Goal: Task Accomplishment & Management: Complete application form

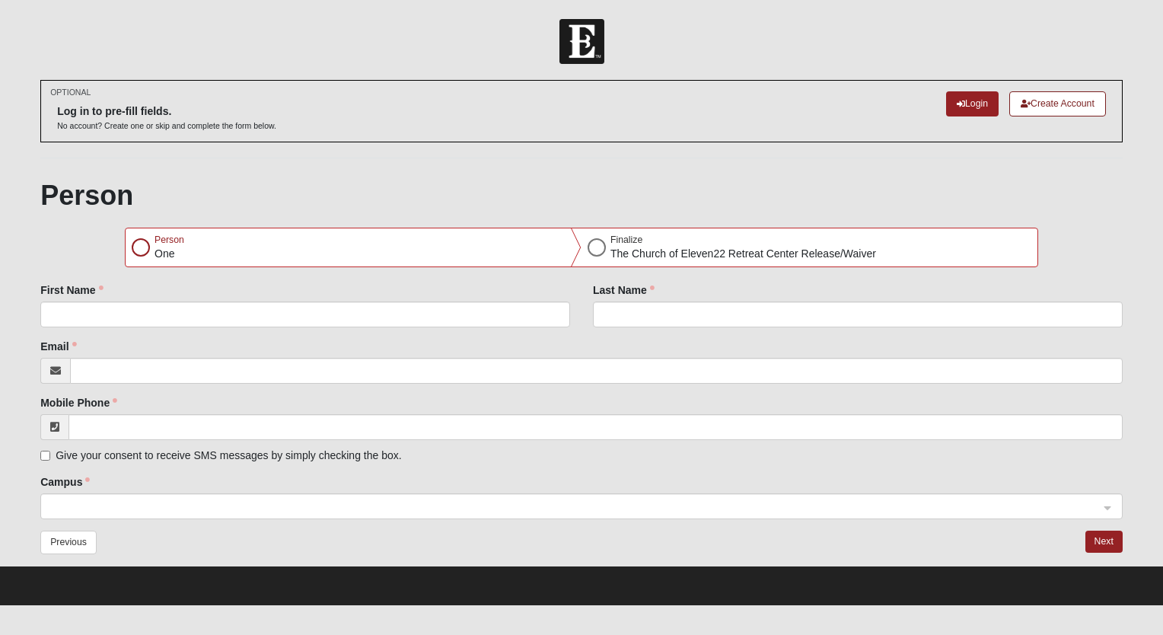
click at [594, 247] on div at bounding box center [597, 247] width 18 height 18
click at [142, 247] on div at bounding box center [141, 247] width 18 height 18
click at [139, 247] on div at bounding box center [141, 247] width 18 height 18
click at [142, 249] on div at bounding box center [141, 247] width 18 height 18
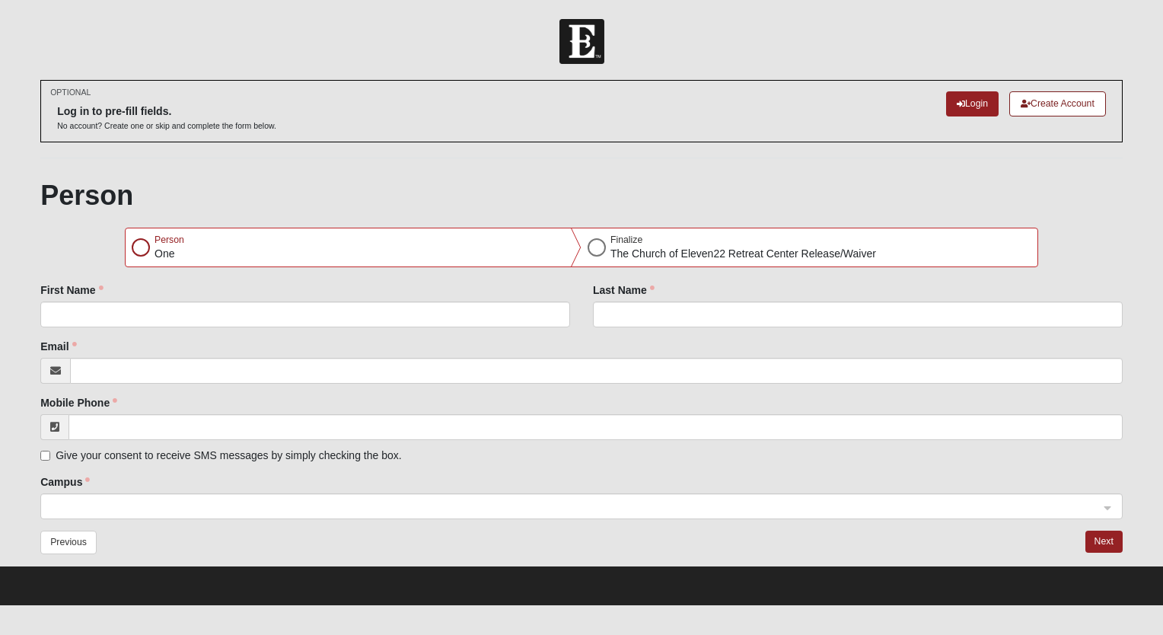
click at [139, 247] on div at bounding box center [141, 247] width 18 height 18
click at [138, 246] on div at bounding box center [141, 247] width 18 height 18
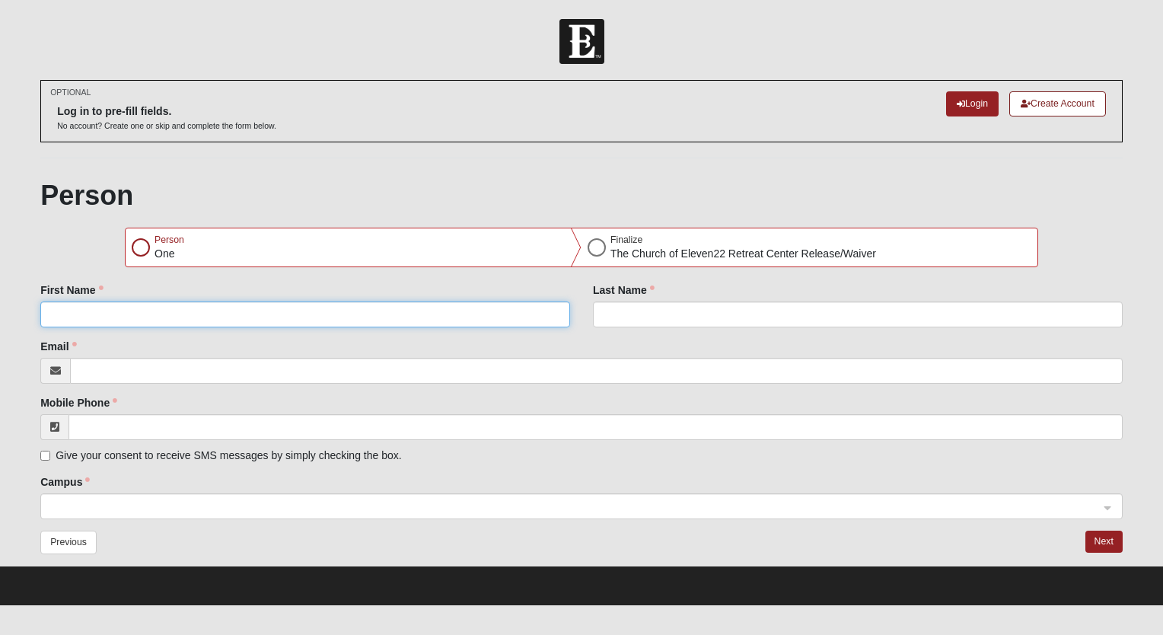
click at [142, 316] on input "First Name" at bounding box center [305, 314] width 530 height 26
type input "[PERSON_NAME]"
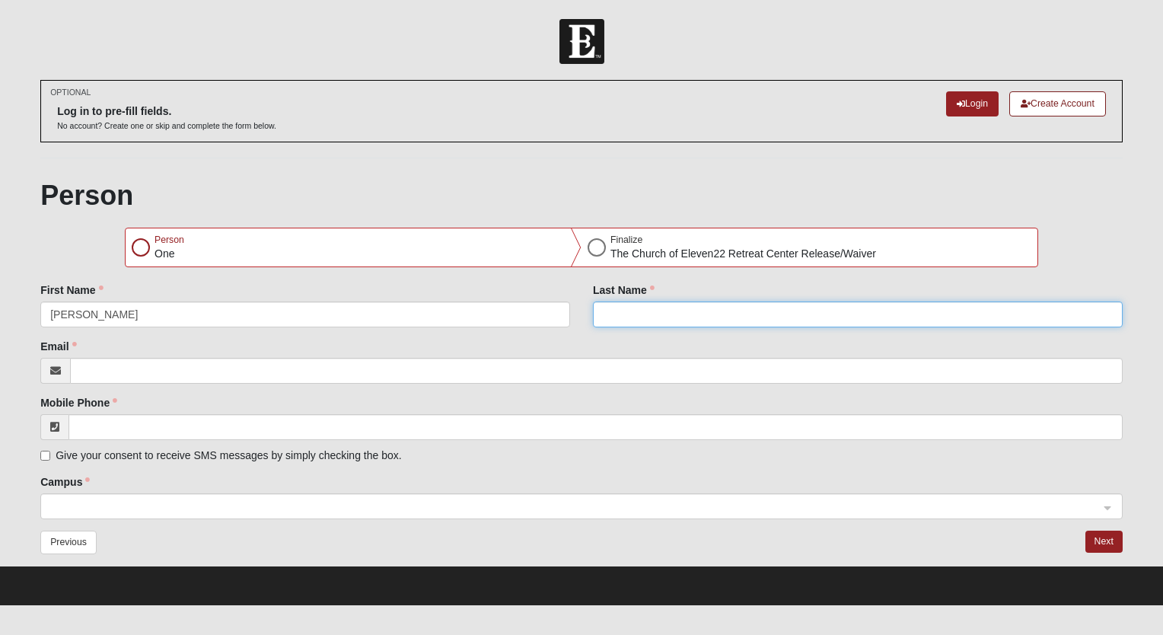
type input "[PERSON_NAME]"
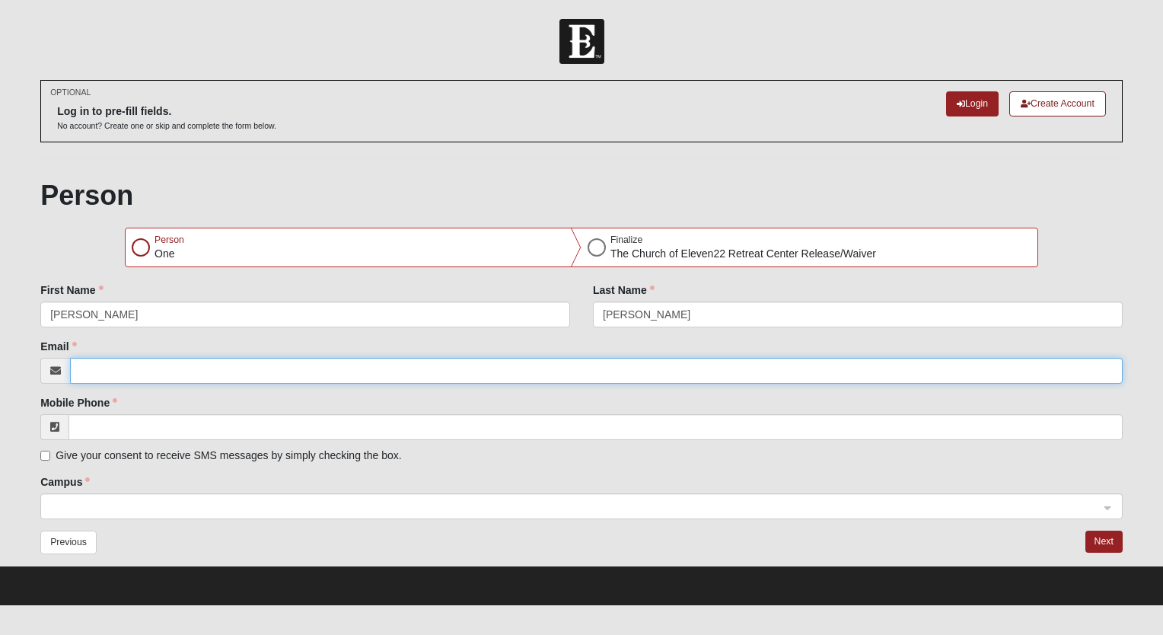
type input "[PERSON_NAME][EMAIL_ADDRESS][PERSON_NAME][DOMAIN_NAME]"
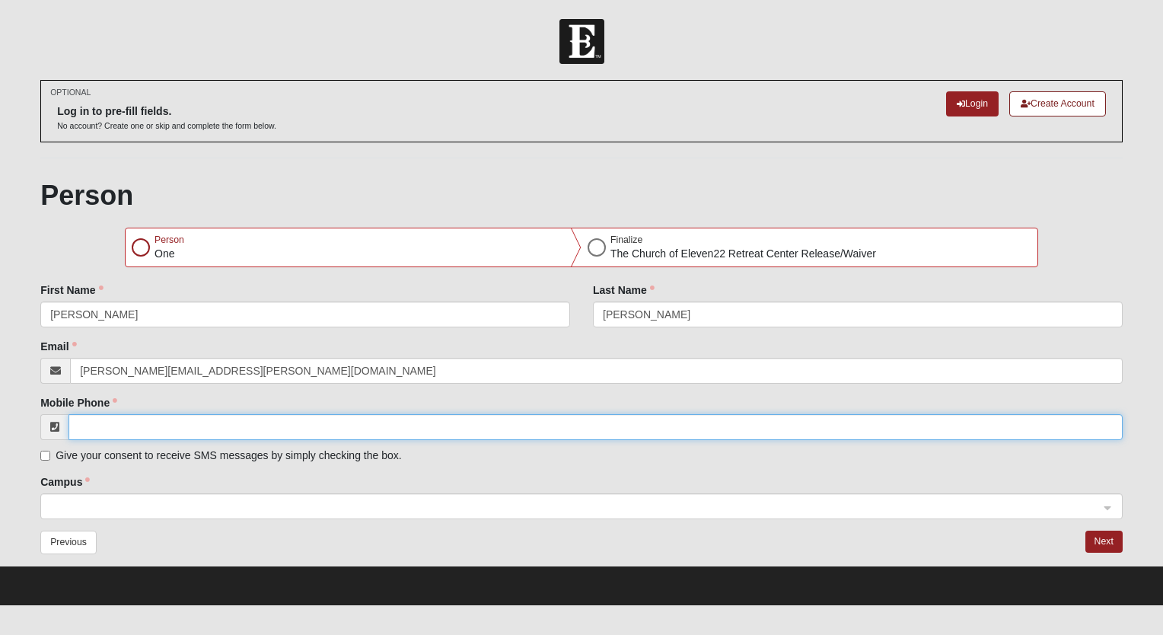
type input "[PHONE_NUMBER]"
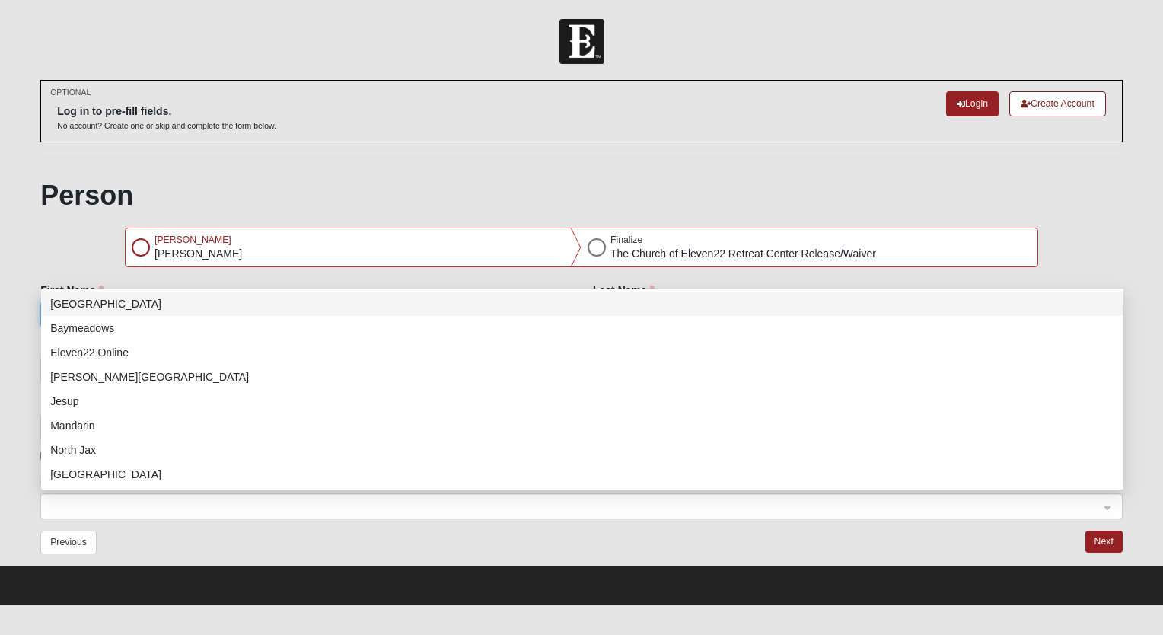
click at [102, 501] on span at bounding box center [574, 506] width 1049 height 17
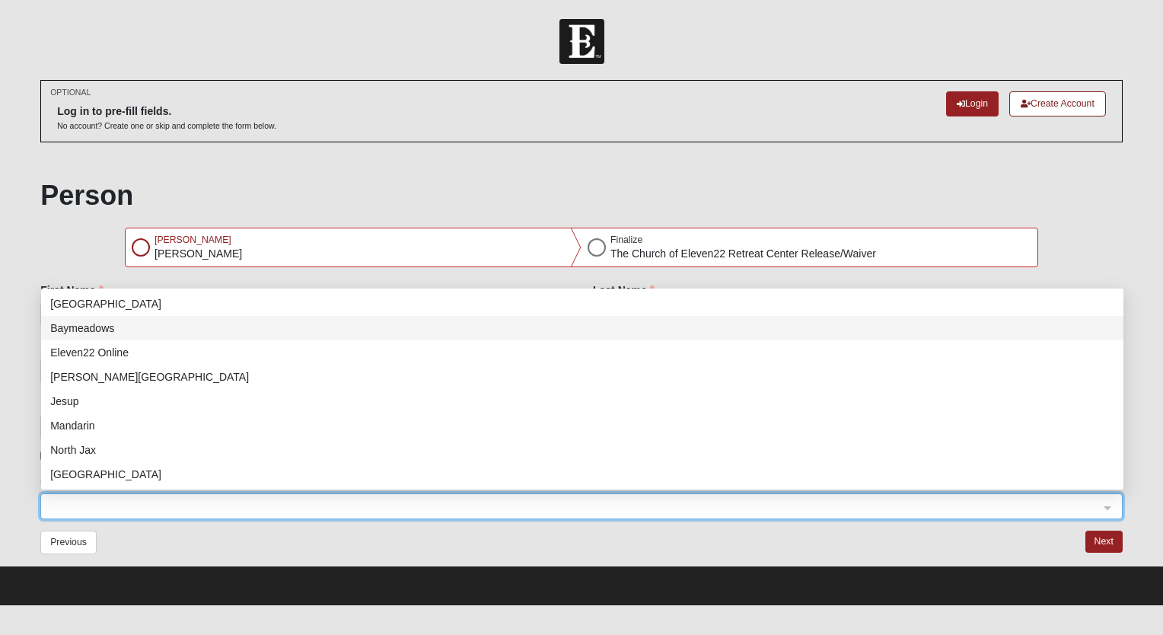
click at [215, 507] on span at bounding box center [574, 506] width 1049 height 17
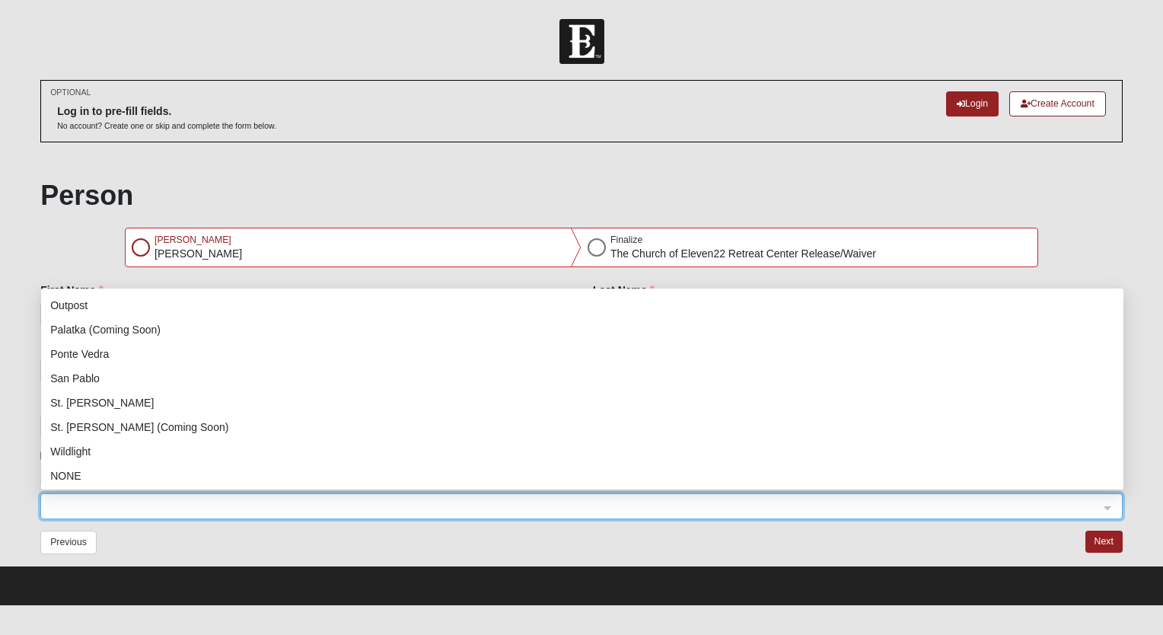
scroll to position [195, 0]
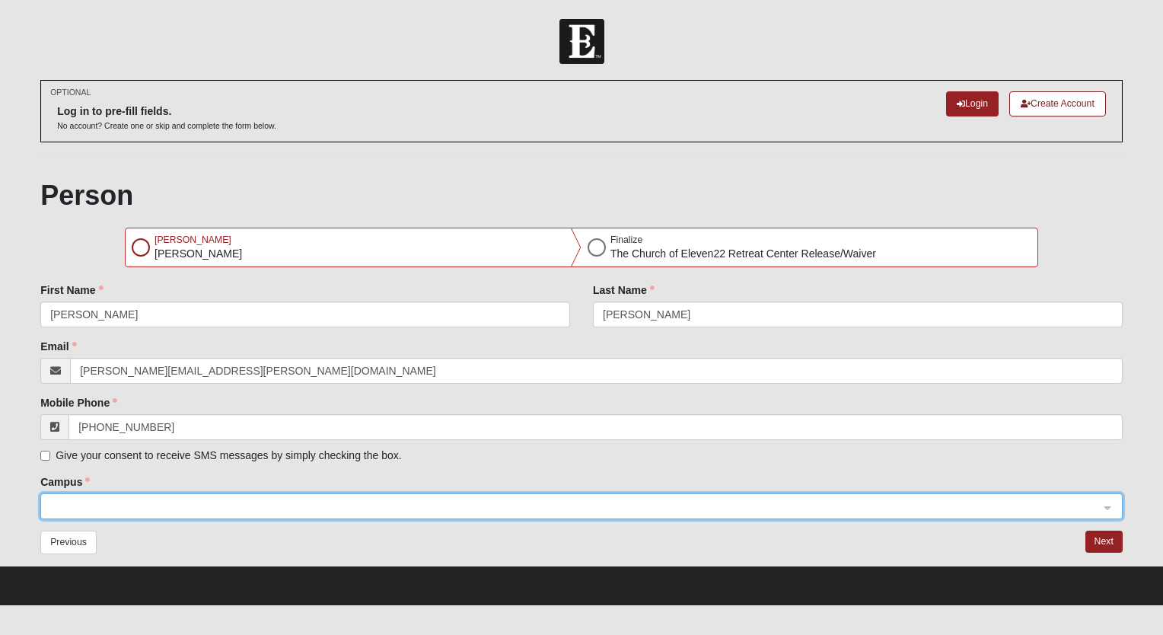
click at [1097, 212] on div "Person [PERSON_NAME] Finalize The Church of Eleven22 Retreat Center Release/Wai…" at bounding box center [581, 372] width 1082 height 386
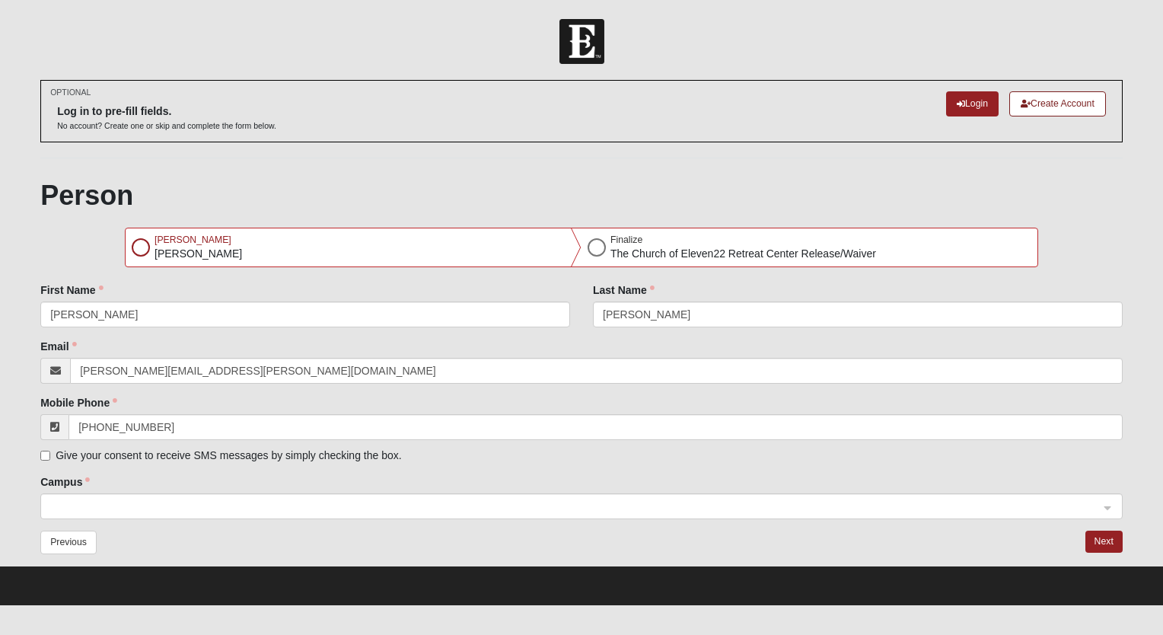
click at [137, 246] on div at bounding box center [141, 247] width 18 height 18
click at [595, 247] on div at bounding box center [597, 247] width 18 height 18
click at [151, 504] on span at bounding box center [574, 506] width 1049 height 17
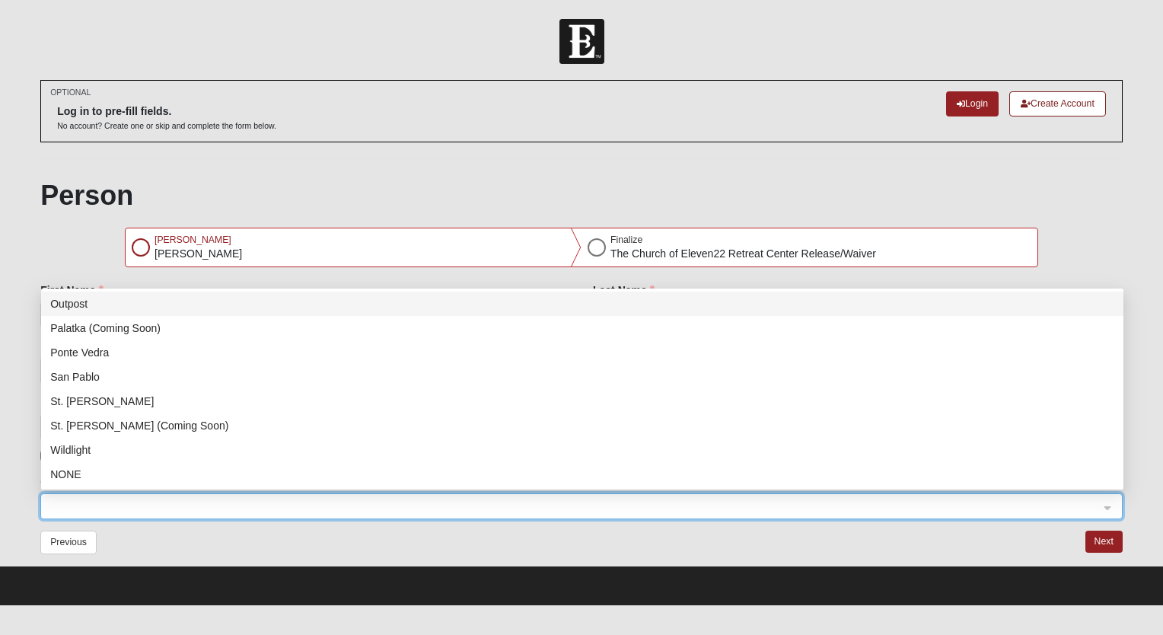
click at [267, 507] on span at bounding box center [574, 506] width 1049 height 17
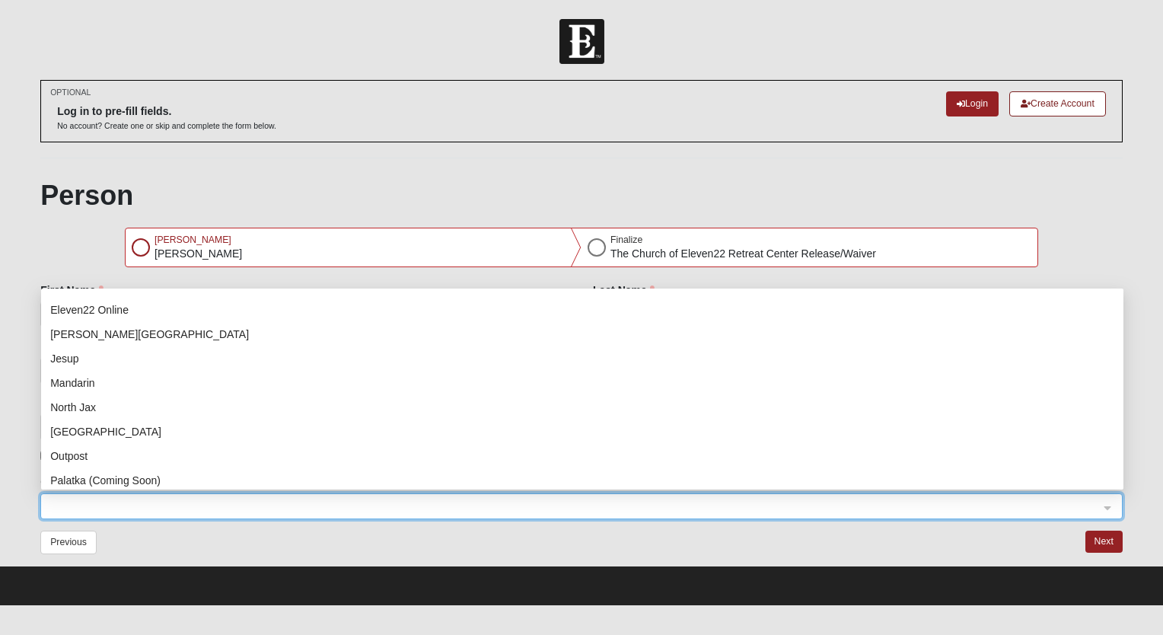
scroll to position [0, 0]
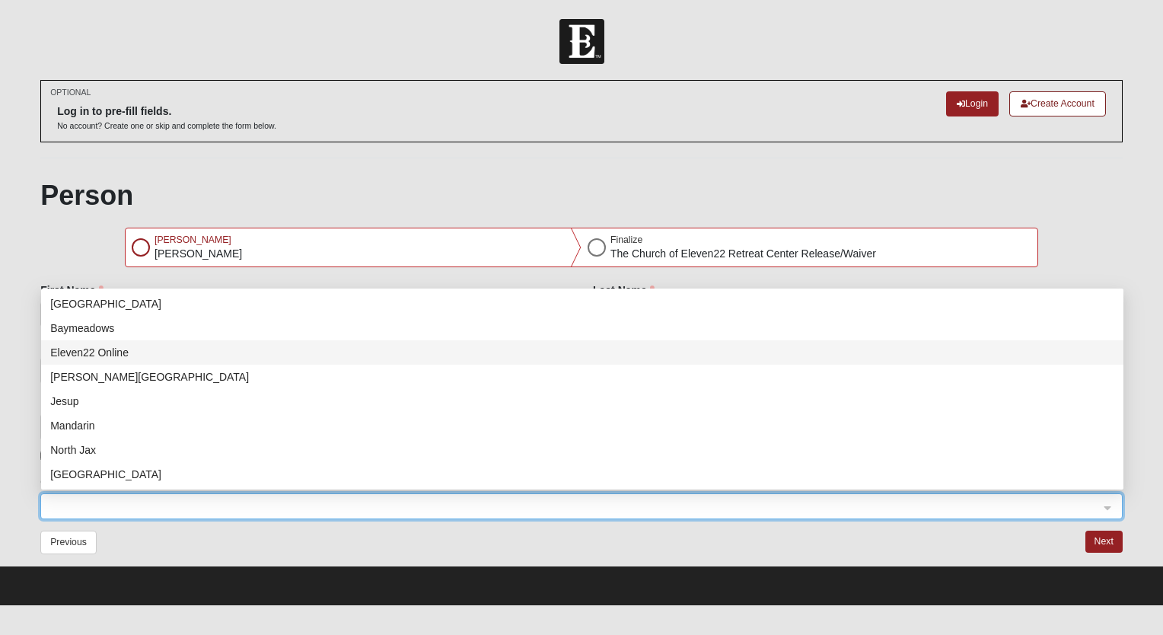
click at [78, 355] on div "Eleven22 Online" at bounding box center [582, 352] width 1064 height 17
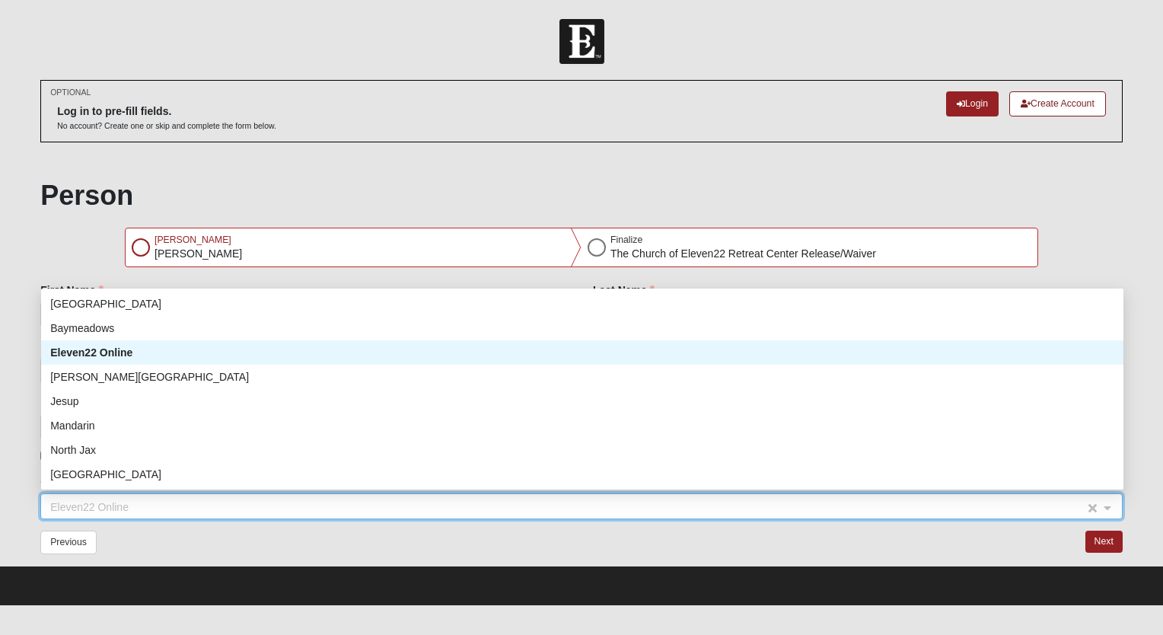
click at [465, 507] on span "Eleven22 Online" at bounding box center [567, 506] width 1035 height 17
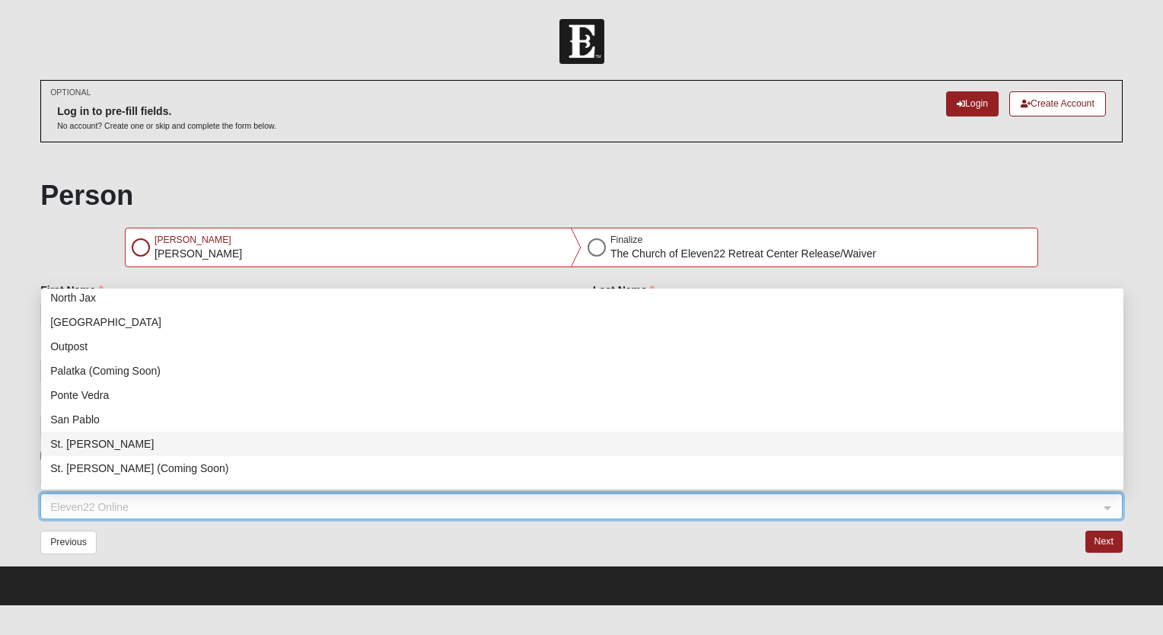
scroll to position [195, 0]
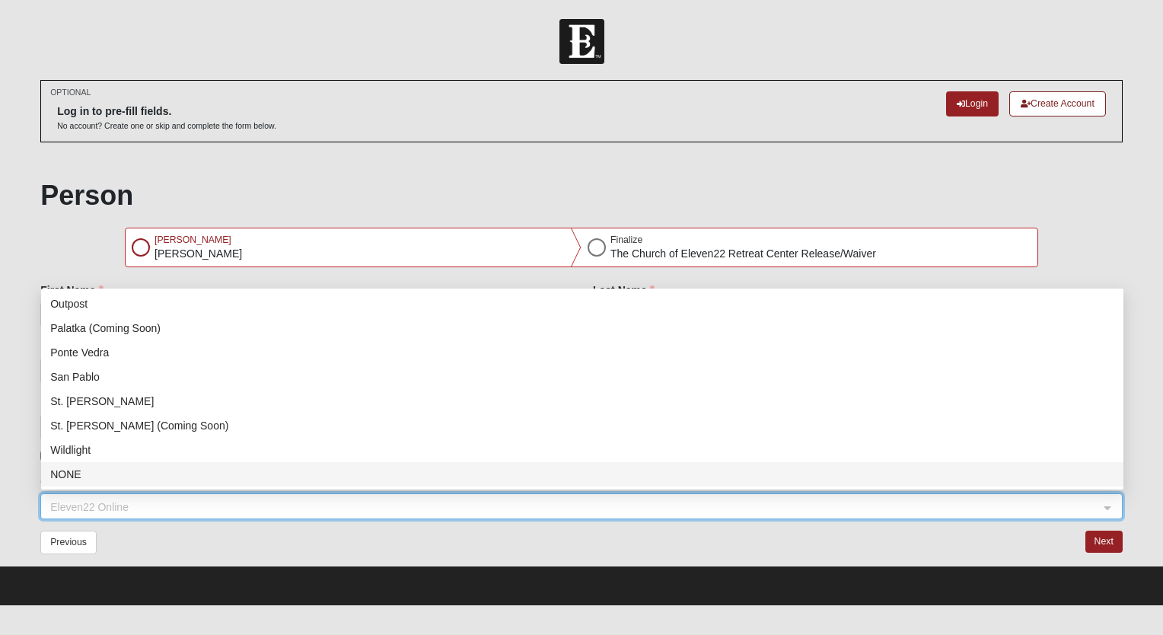
click at [196, 541] on div "Previous" at bounding box center [305, 547] width 553 height 34
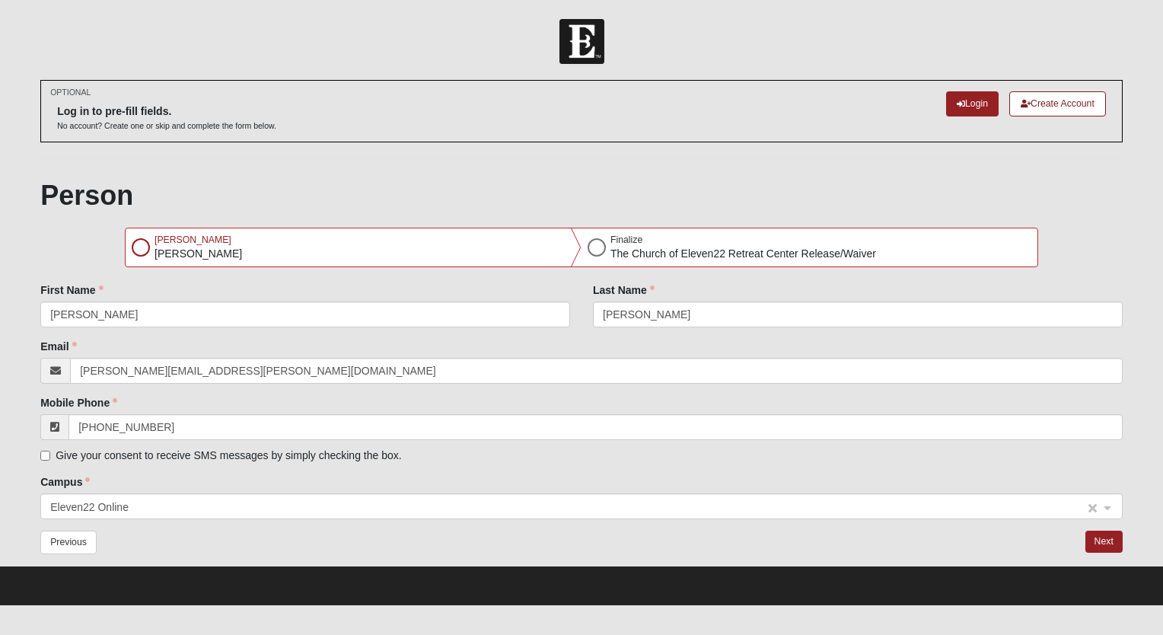
click at [142, 501] on span "Eleven22 Online" at bounding box center [567, 506] width 1035 height 17
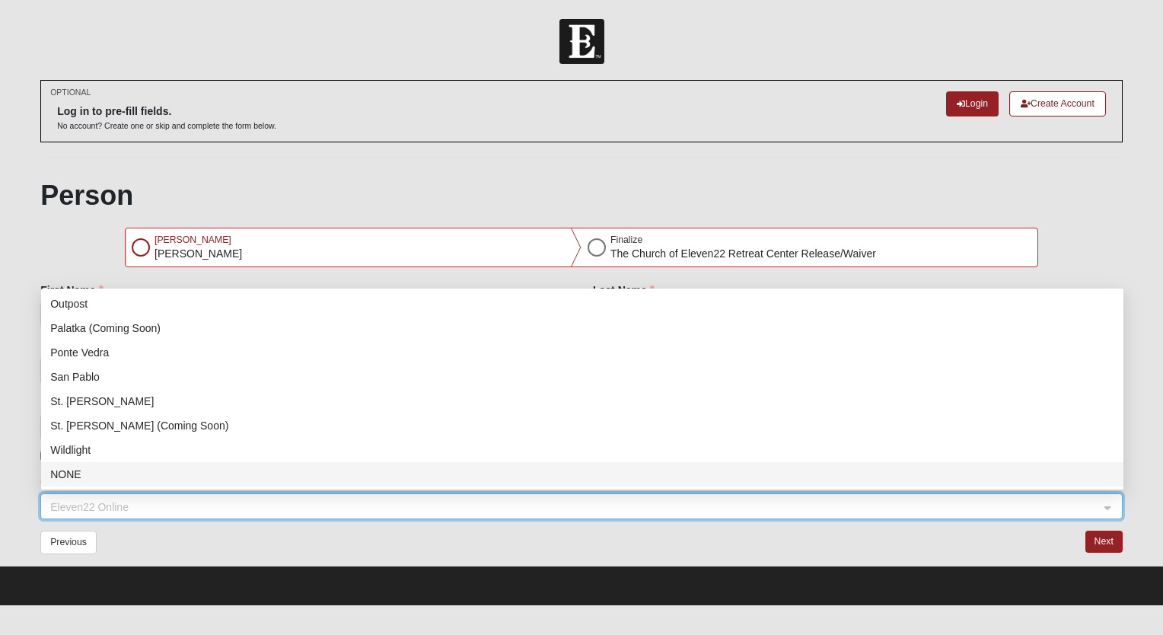
click at [68, 469] on div "NONE" at bounding box center [582, 474] width 1064 height 17
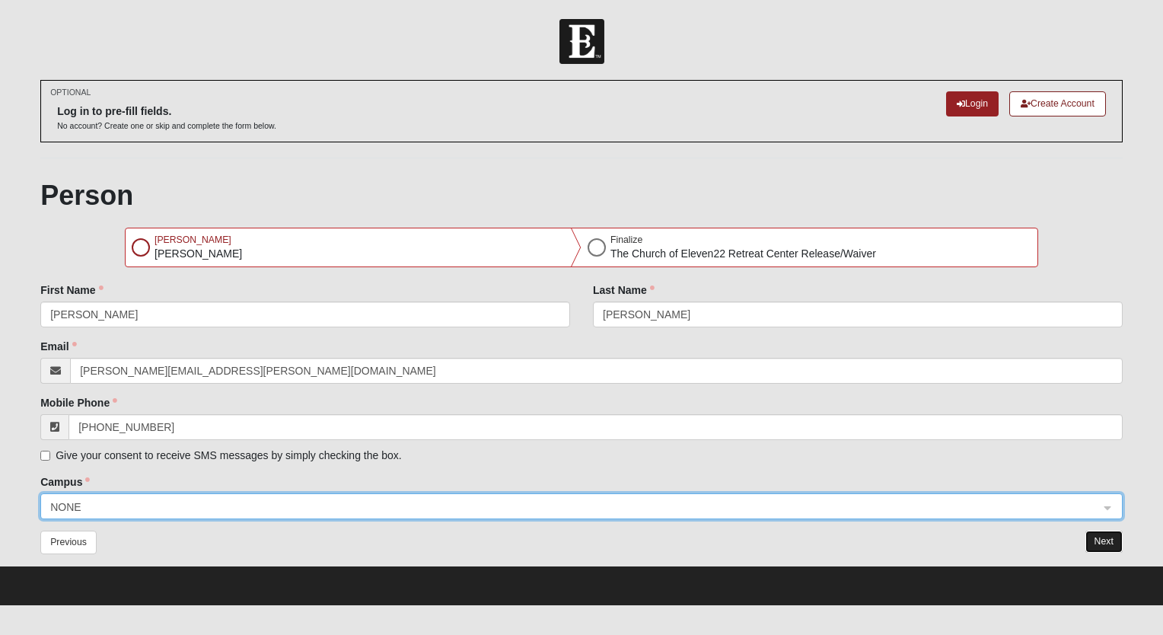
click at [1099, 537] on button "Next" at bounding box center [1103, 541] width 37 height 22
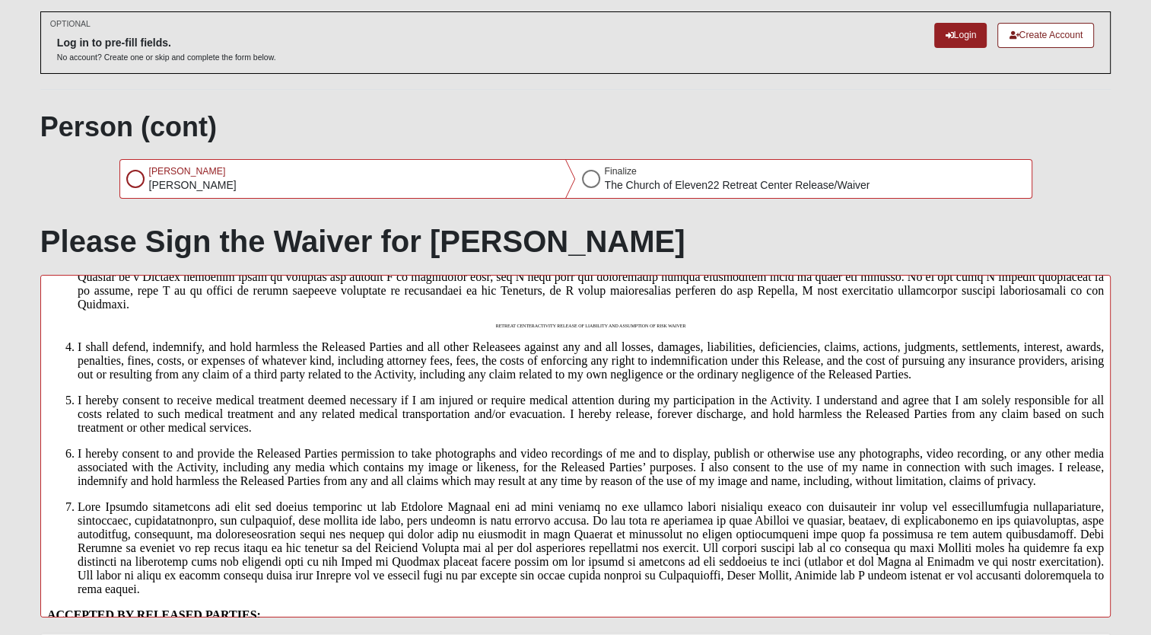
scroll to position [292, 0]
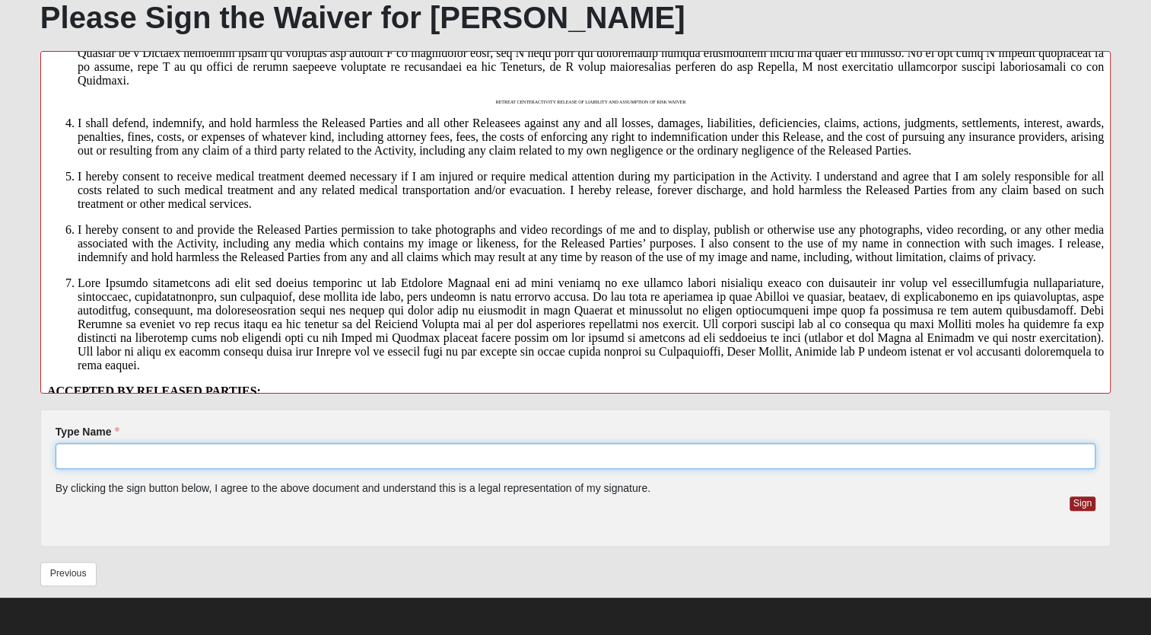
click at [274, 451] on input "Type Name" at bounding box center [576, 456] width 1040 height 26
type input "[PERSON_NAME]"
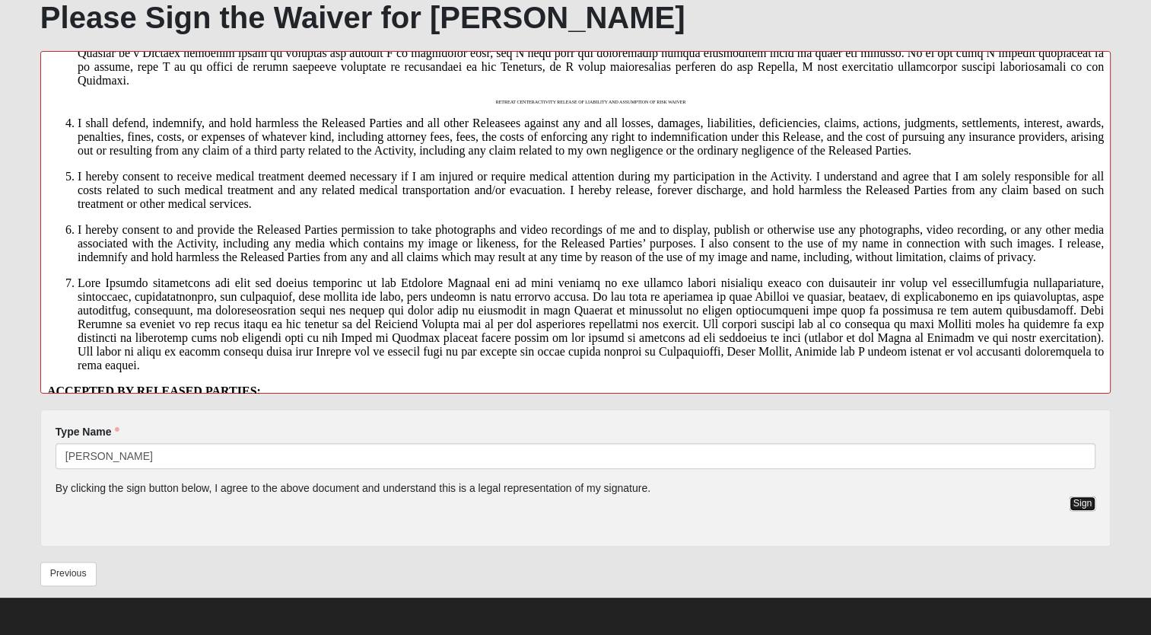
click at [1075, 499] on button "Sign" at bounding box center [1083, 503] width 27 height 14
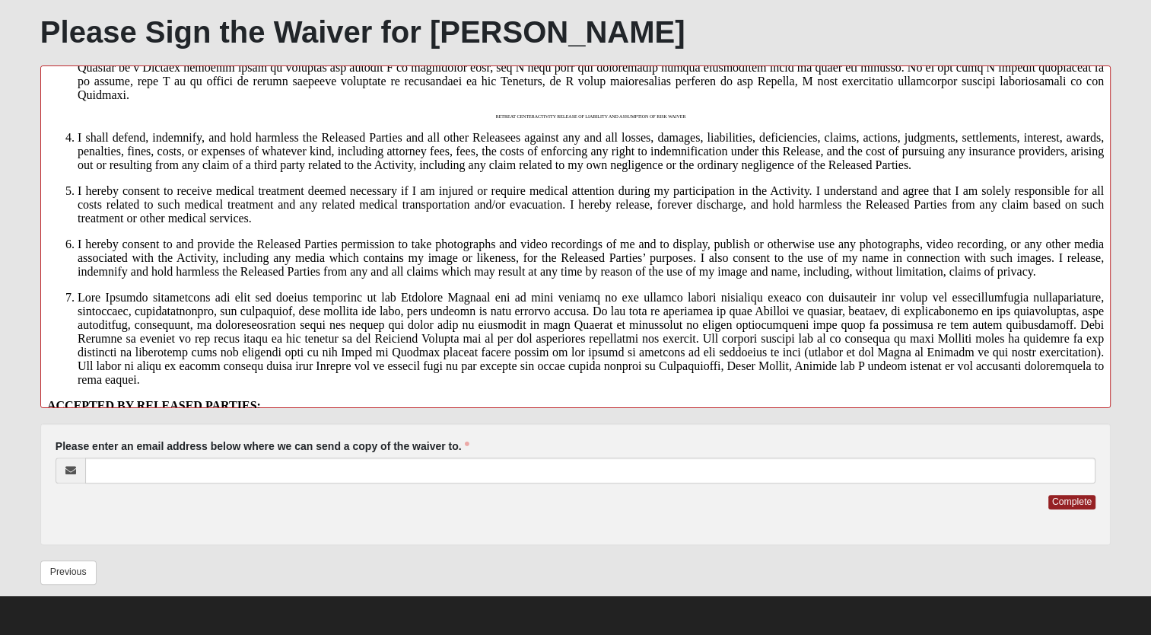
scroll to position [276, 0]
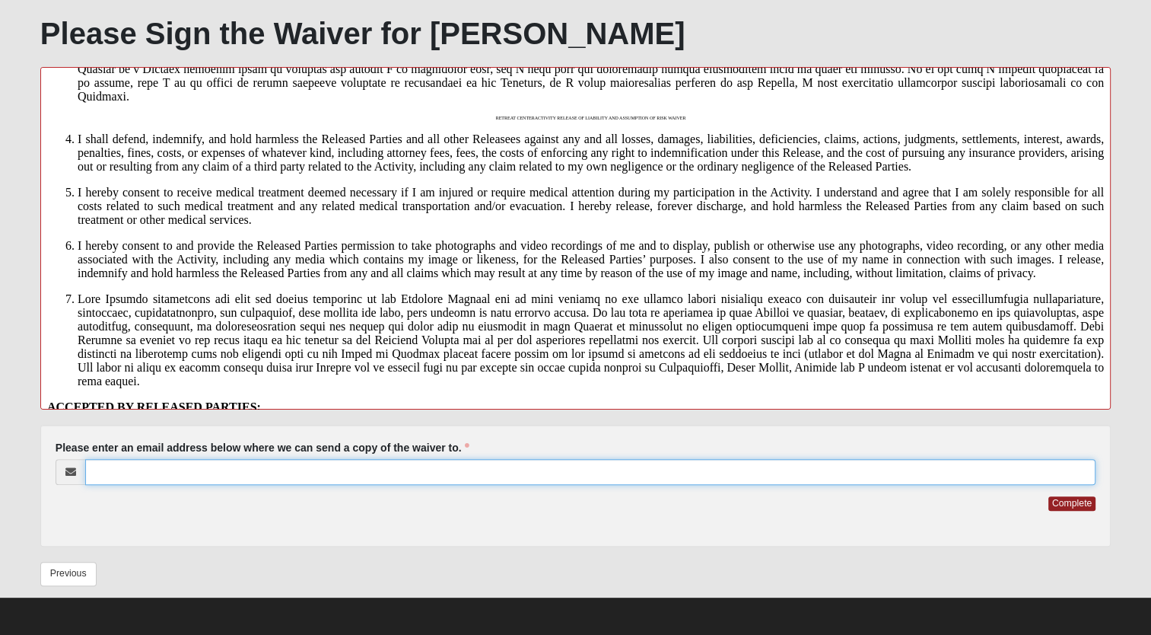
click at [183, 470] on input "Please enter an email address below where we can send a copy of the waiver to." at bounding box center [590, 472] width 1011 height 26
type input "[PERSON_NAME][EMAIL_ADDRESS][PERSON_NAME][DOMAIN_NAME]"
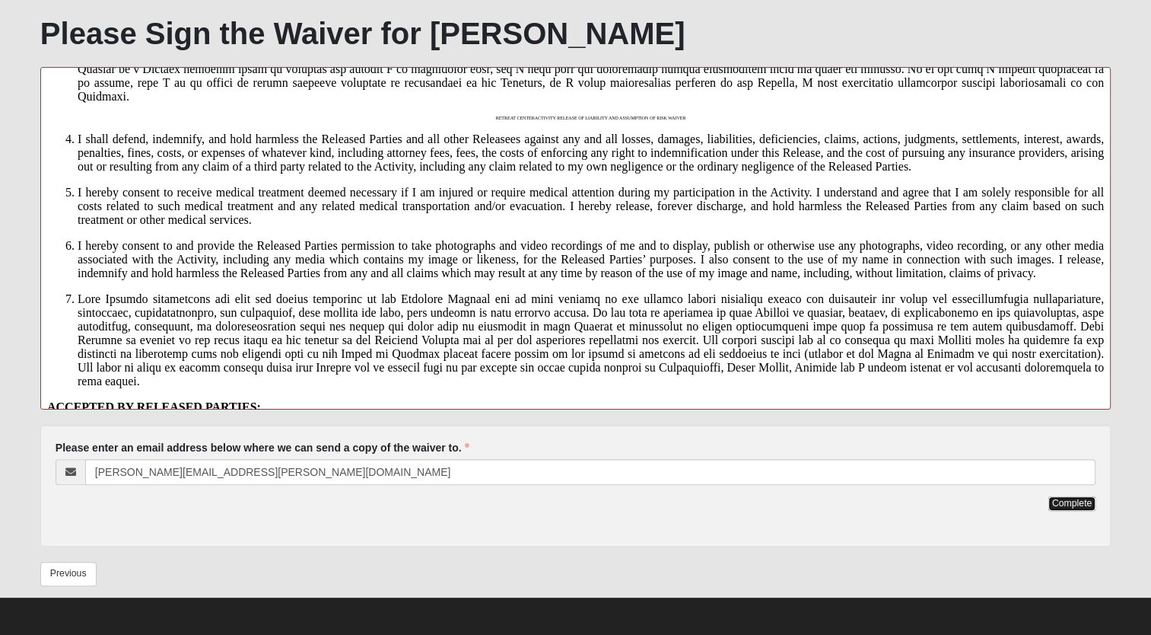
click at [1079, 505] on button "Complete" at bounding box center [1072, 503] width 47 height 14
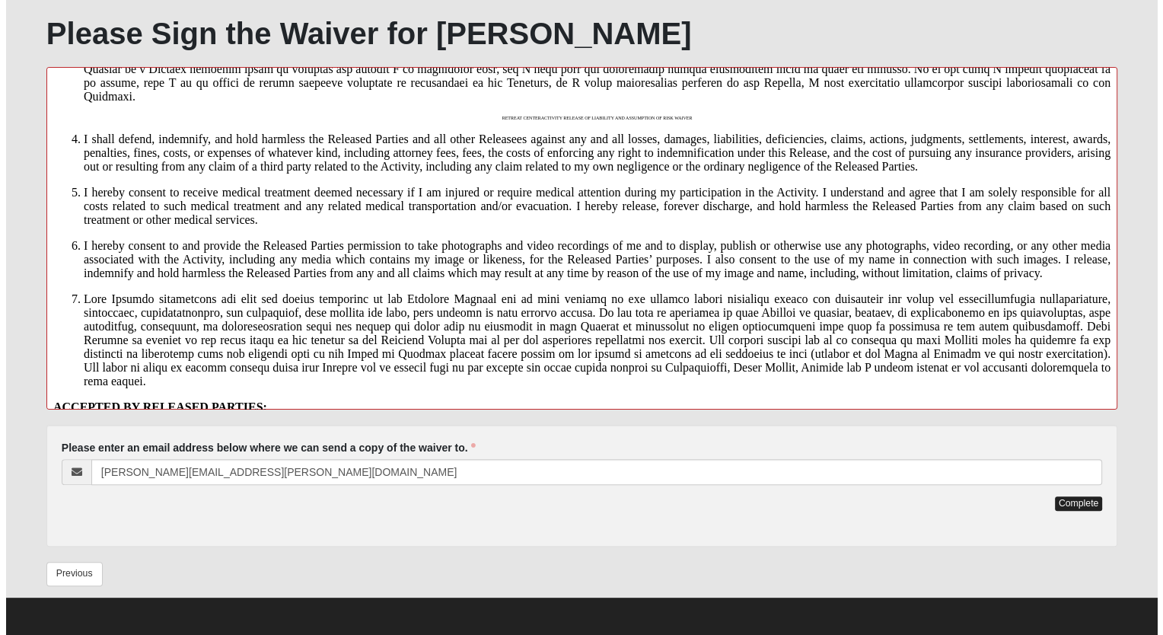
scroll to position [0, 0]
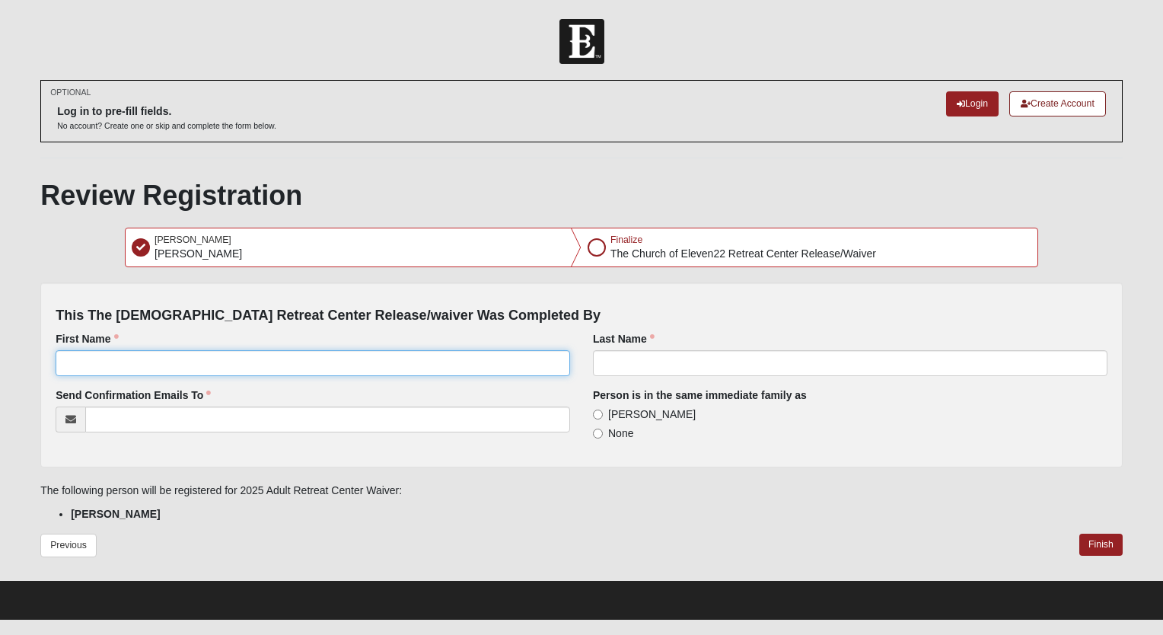
click at [116, 361] on input "First Name" at bounding box center [313, 363] width 514 height 26
type input "[PERSON_NAME]"
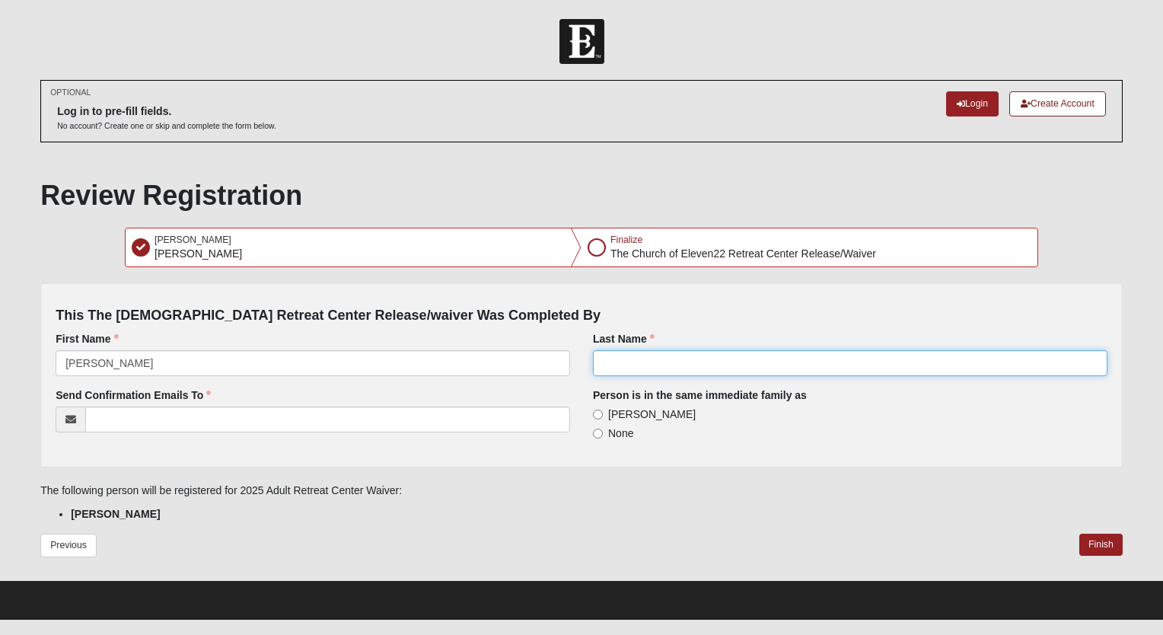
type input "[PERSON_NAME]"
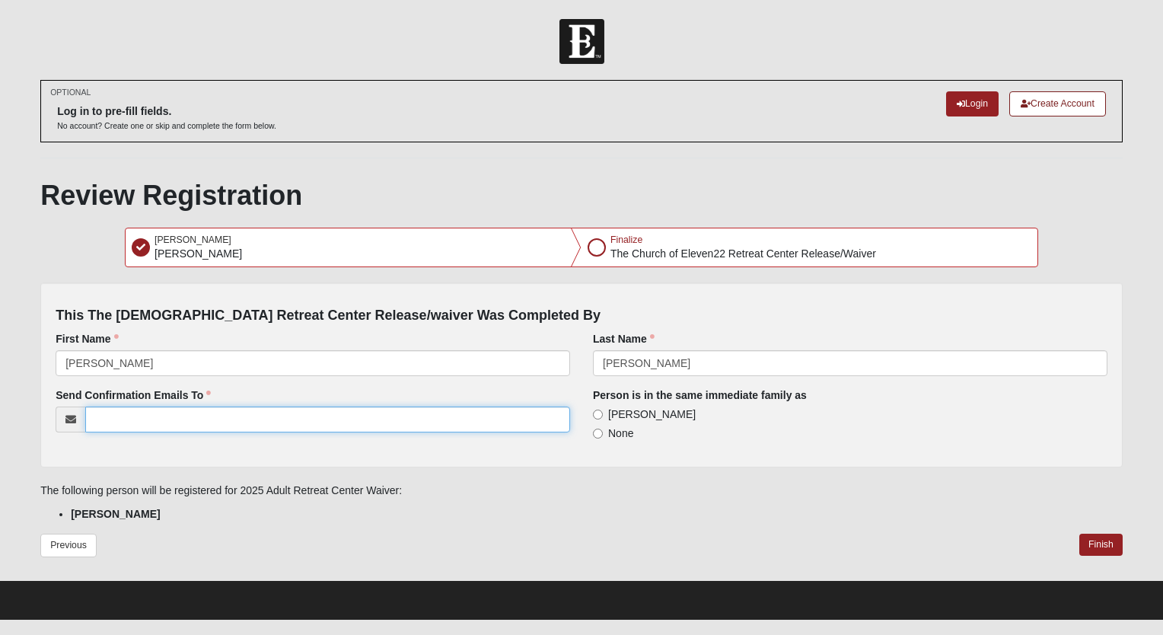
type input "[PERSON_NAME][EMAIL_ADDRESS][PERSON_NAME][DOMAIN_NAME]"
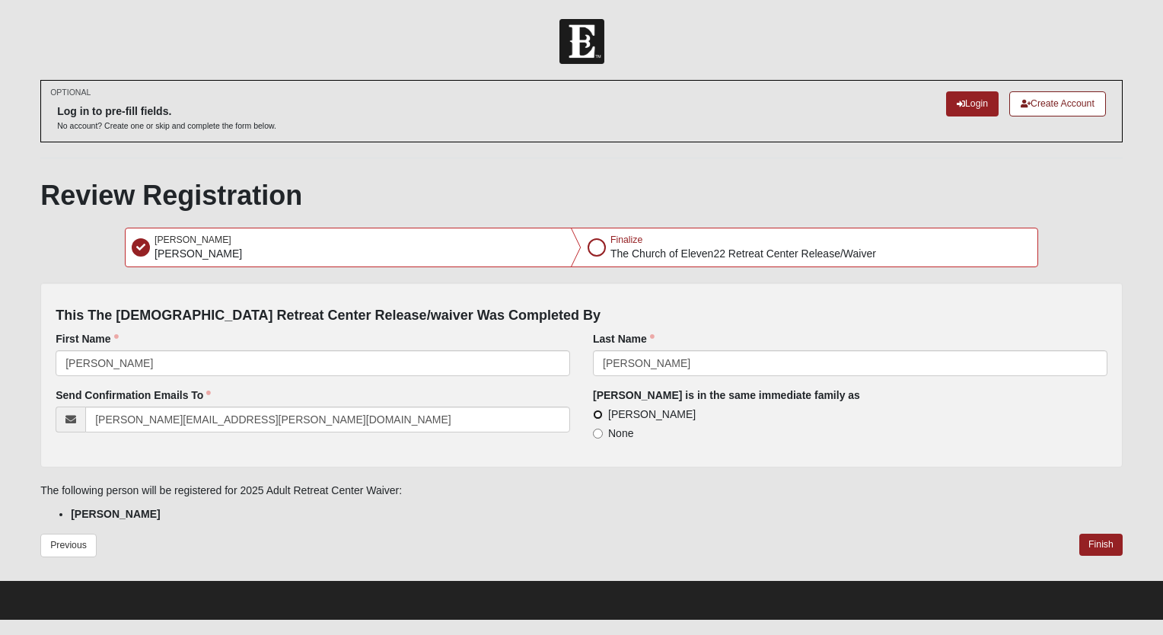
click at [597, 412] on input "[PERSON_NAME]" at bounding box center [598, 414] width 10 height 10
radio input "true"
click at [1085, 543] on button "Finish" at bounding box center [1100, 545] width 43 height 22
